Goal: Transaction & Acquisition: Purchase product/service

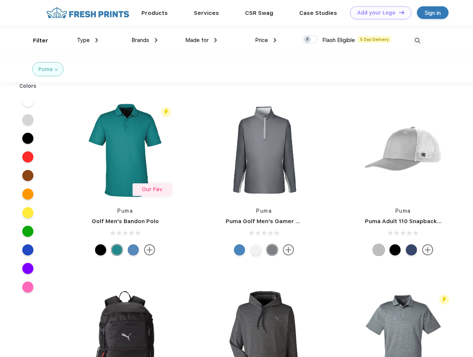
scroll to position [0, 0]
click at [378, 13] on link "Add your Logo Design Tool" at bounding box center [380, 12] width 61 height 13
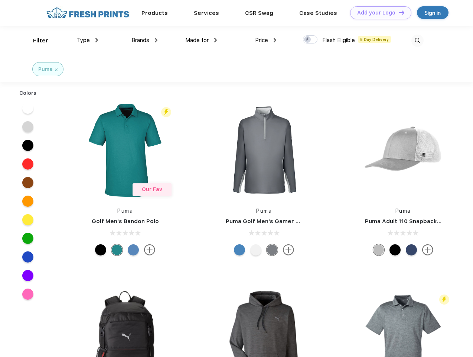
click at [0, 0] on div "Design Tool" at bounding box center [0, 0] width 0 height 0
click at [399, 12] on link "Add your Logo Design Tool" at bounding box center [380, 12] width 61 height 13
click at [36, 40] on div "Filter" at bounding box center [40, 40] width 15 height 9
click at [88, 40] on span "Type" at bounding box center [83, 40] width 13 height 7
click at [144, 40] on span "Brands" at bounding box center [140, 40] width 18 height 7
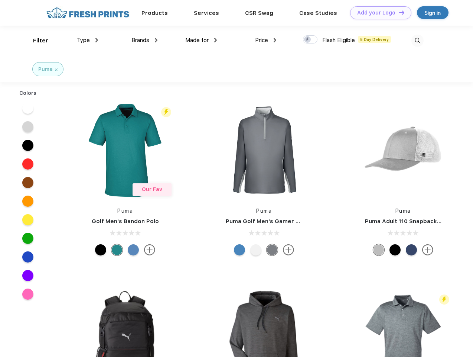
click at [201, 40] on span "Made for" at bounding box center [196, 40] width 23 height 7
click at [266, 40] on span "Price" at bounding box center [261, 40] width 13 height 7
click at [310, 40] on div at bounding box center [310, 39] width 14 height 8
click at [308, 40] on input "checkbox" at bounding box center [305, 37] width 5 height 5
click at [417, 40] on img at bounding box center [418, 41] width 12 height 12
